Goal: Find specific page/section

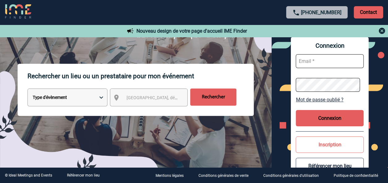
scroll to position [62, 0]
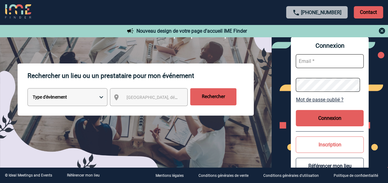
click at [153, 94] on span "[GEOGRAPHIC_DATA], département, région..." at bounding box center [154, 97] width 61 height 9
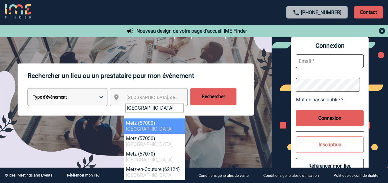
type input "[GEOGRAPHIC_DATA]"
select select "23002"
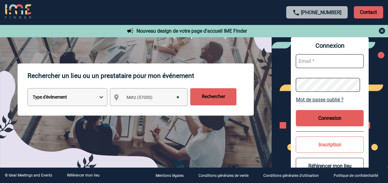
click at [209, 104] on input "Rechercher" at bounding box center [213, 96] width 46 height 17
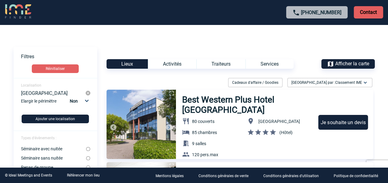
drag, startPoint x: 87, startPoint y: 0, endPoint x: 106, endPoint y: 136, distance: 137.6
click at [106, 136] on div "Best Western Plus Hotel Metz Technopole 80 couverts 85 chambres 9 salles 120 pe…" at bounding box center [235, 126] width 277 height 73
